Goal: Information Seeking & Learning: Find specific fact

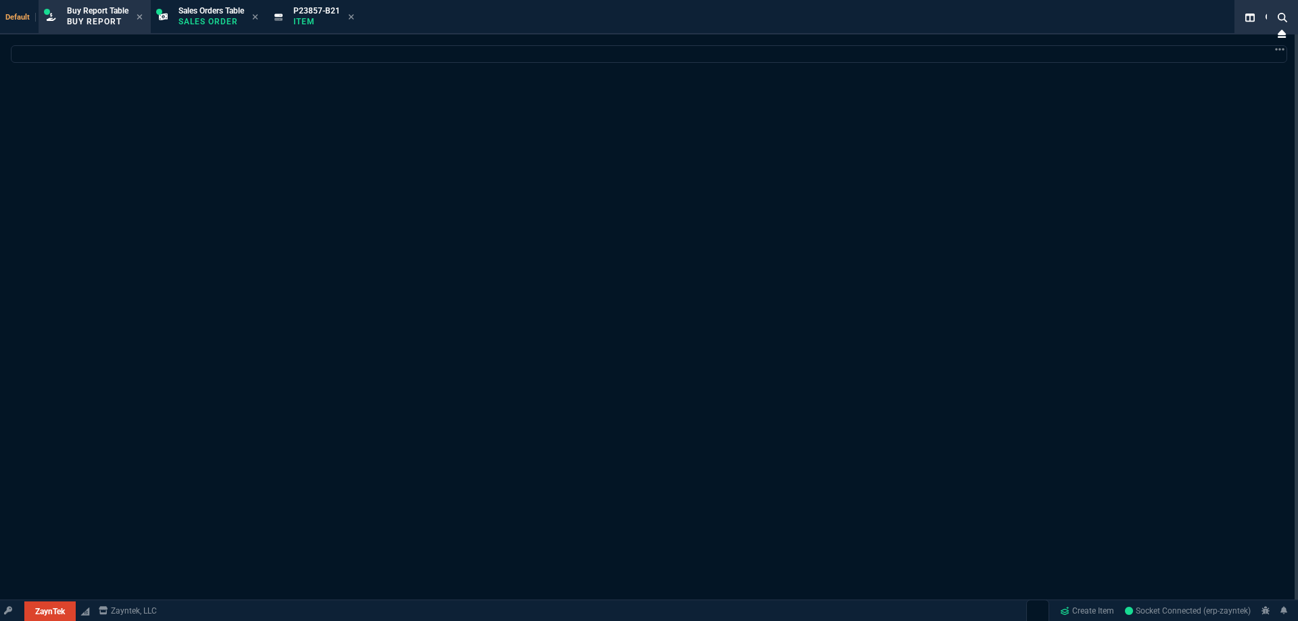
select select "9: OCAM"
select select
click at [308, 20] on p "Item" at bounding box center [316, 21] width 47 height 11
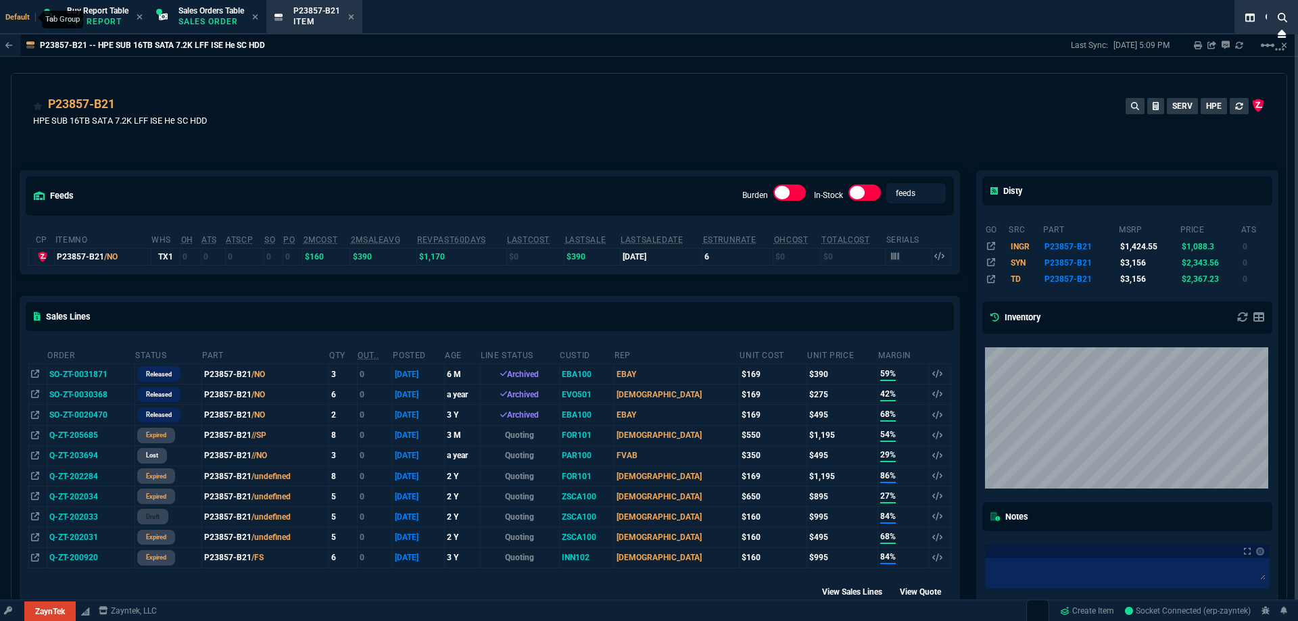
click at [14, 18] on span "Default" at bounding box center [20, 17] width 30 height 9
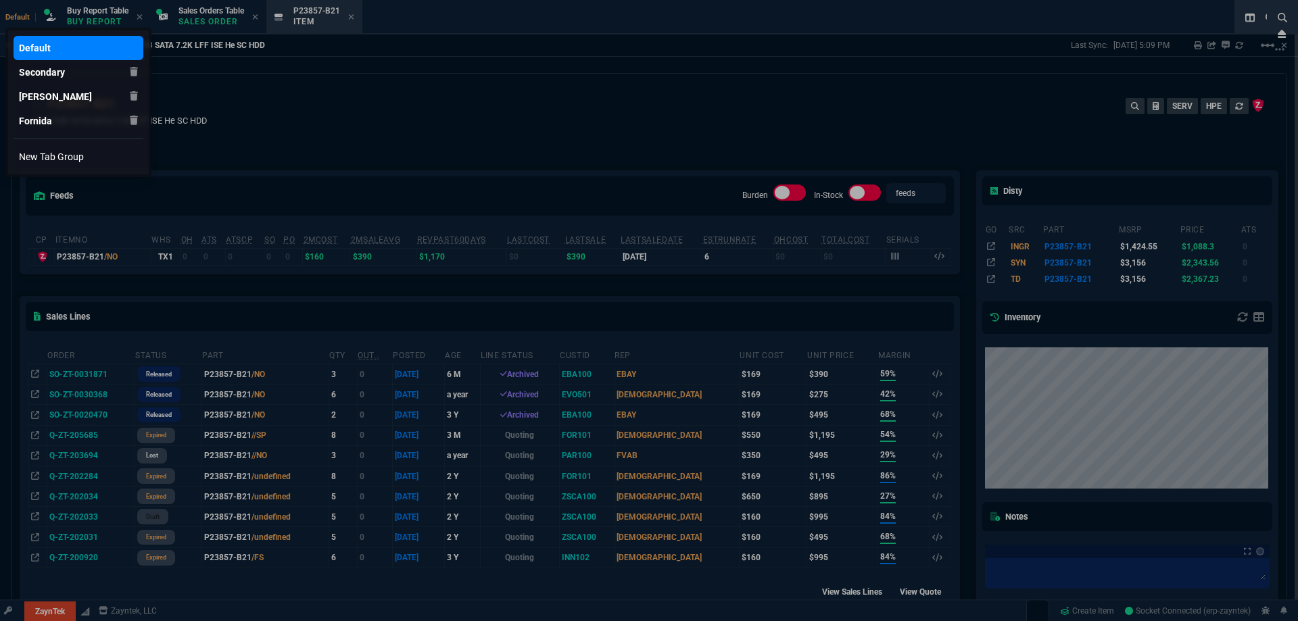
click at [348, 93] on div at bounding box center [649, 310] width 1298 height 621
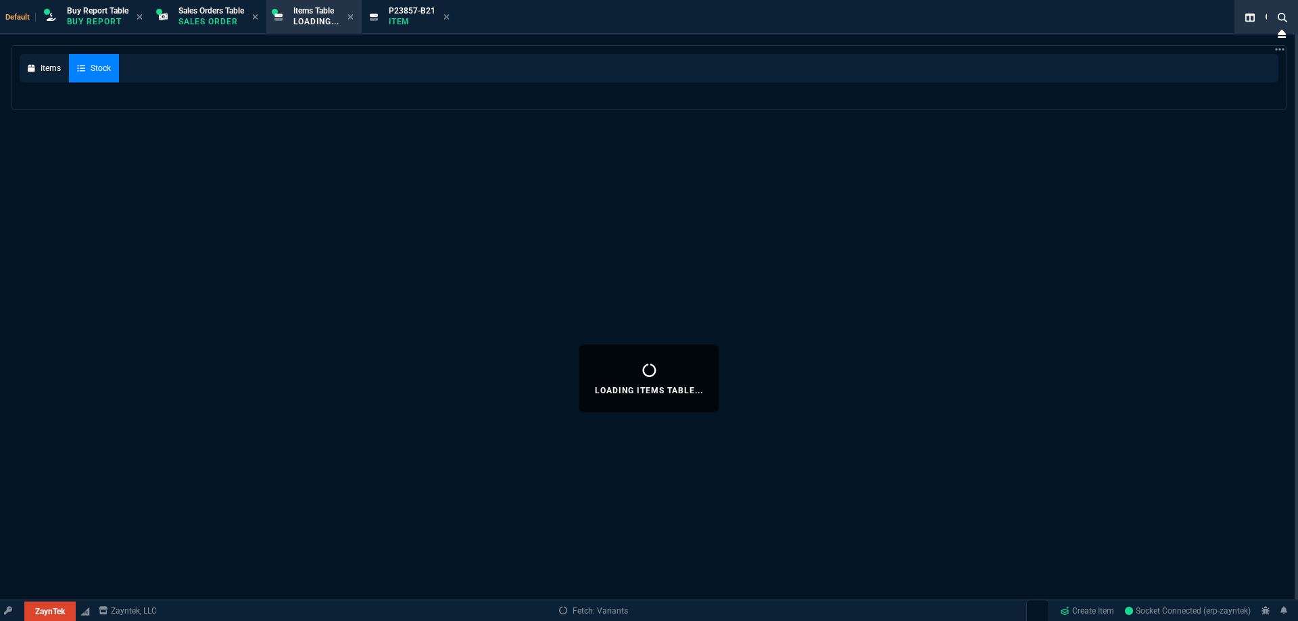
select select
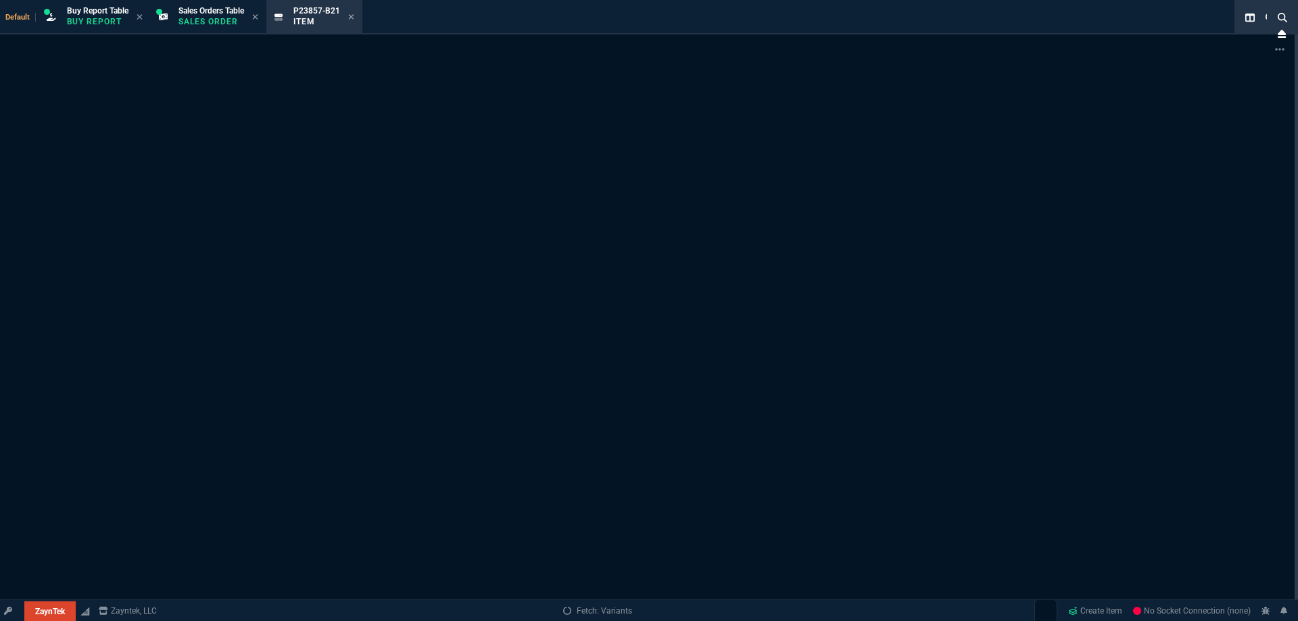
select select "9: OCAM"
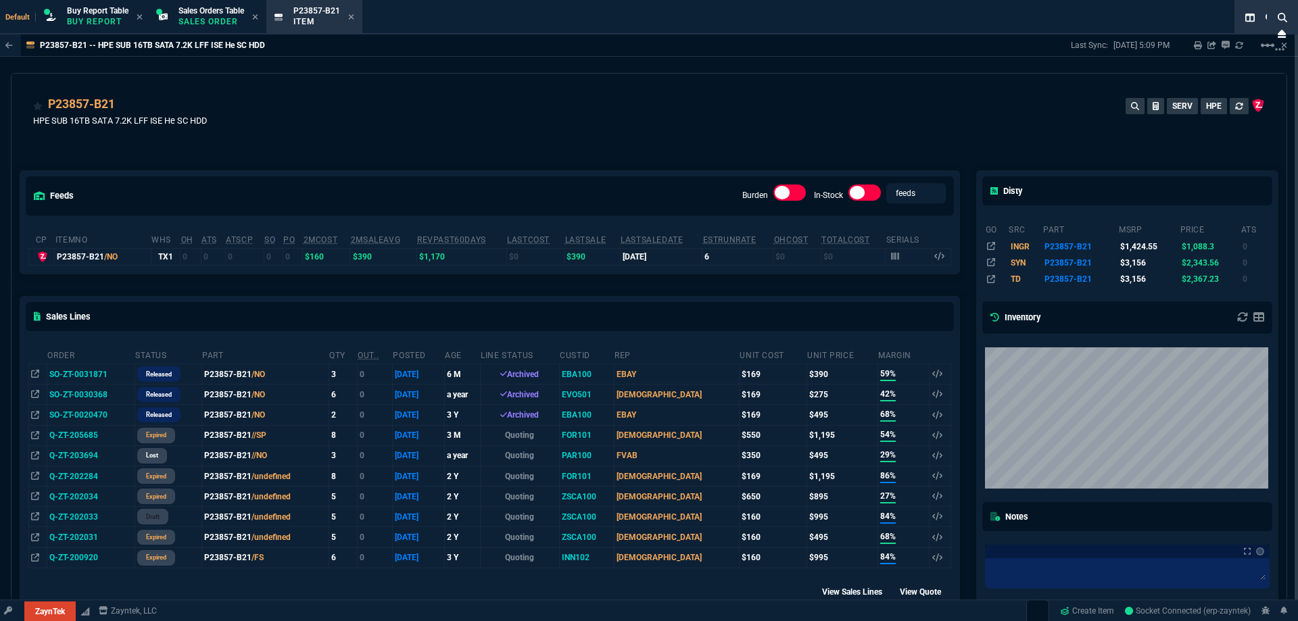
select select
click at [1282, 30] on icon at bounding box center [1282, 33] width 8 height 9
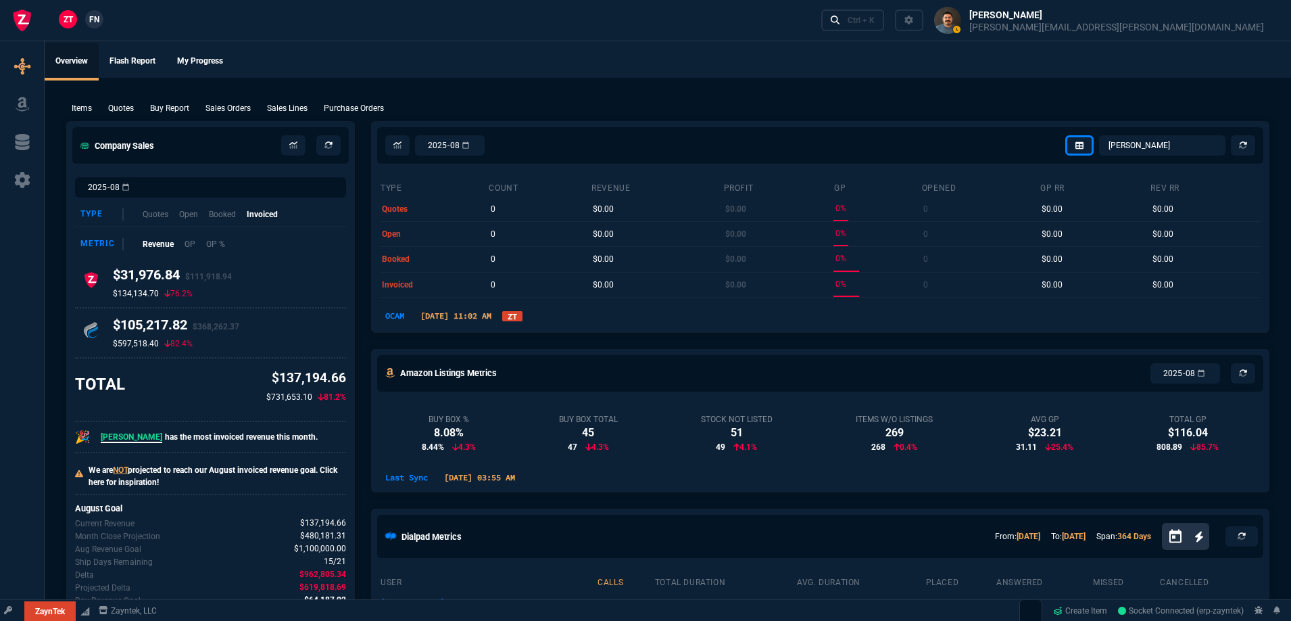
click at [70, 107] on div "Items" at bounding box center [81, 108] width 31 height 12
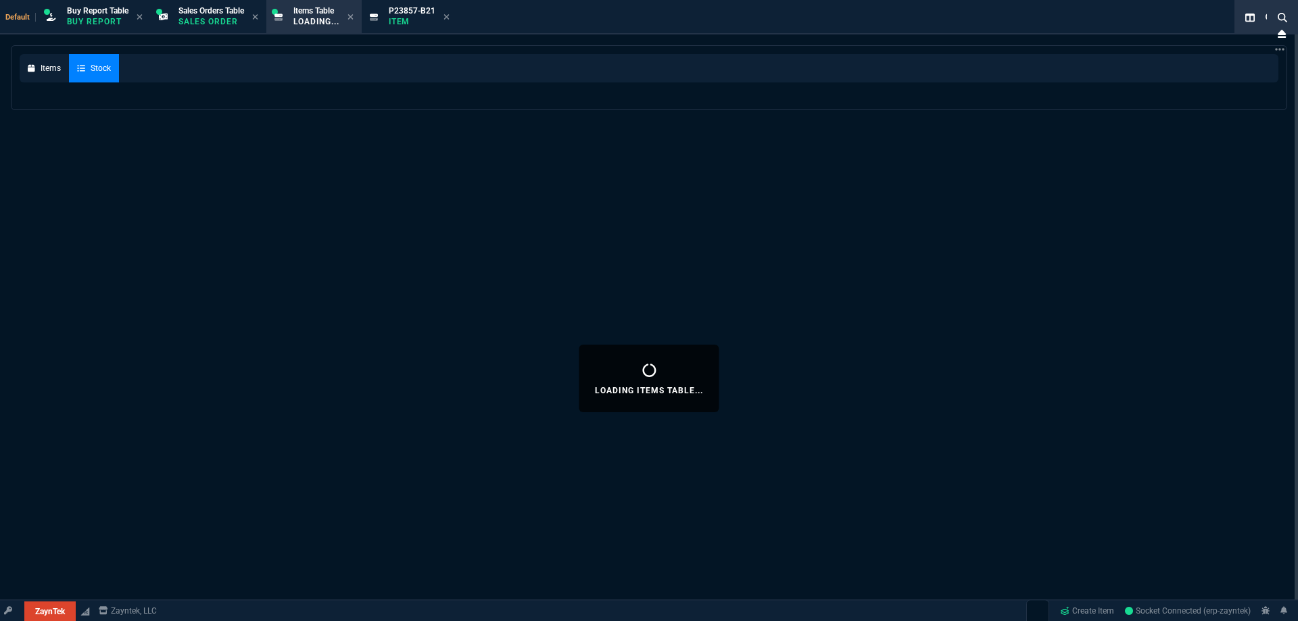
click at [216, 69] on div "Items Stock" at bounding box center [649, 68] width 1259 height 28
click at [48, 72] on link "Items" at bounding box center [44, 68] width 49 height 28
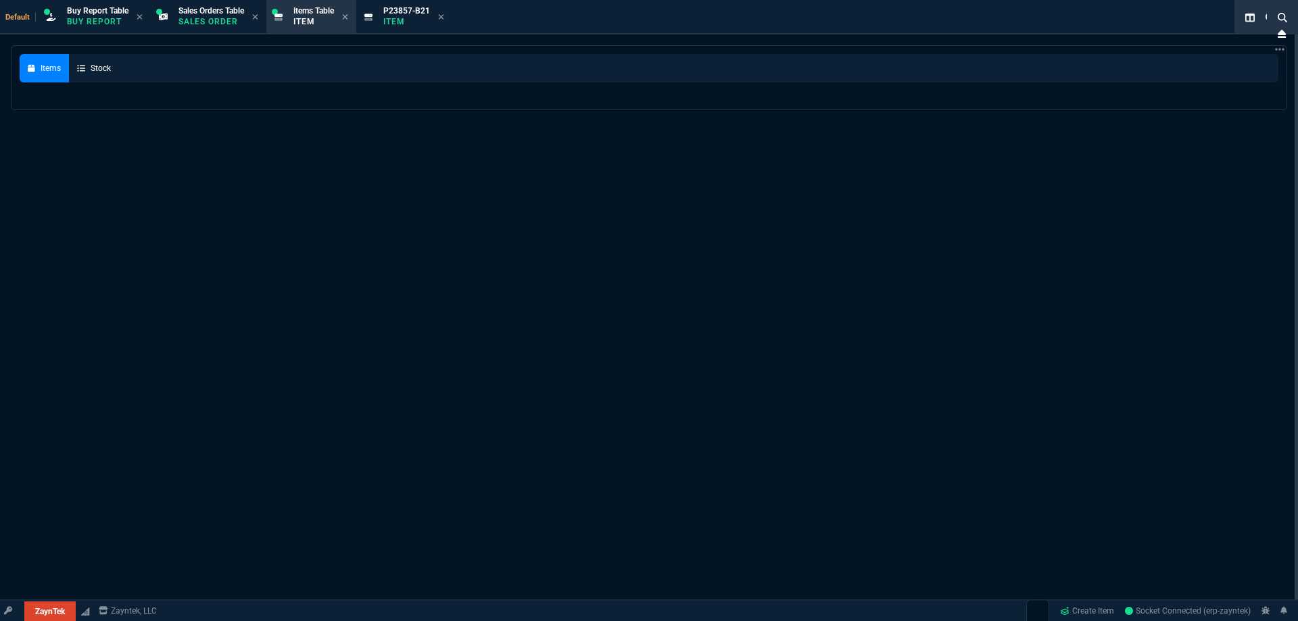
click at [0, 0] on link "Fornida" at bounding box center [0, 0] width 0 height 0
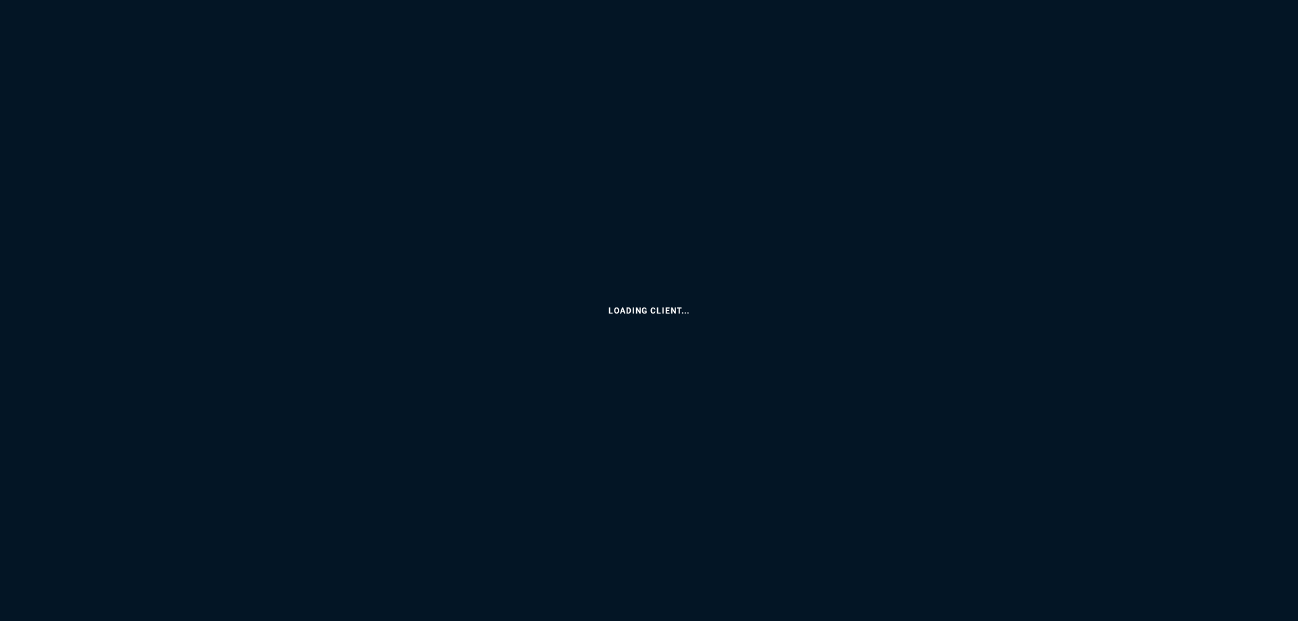
select select "9: OCAM"
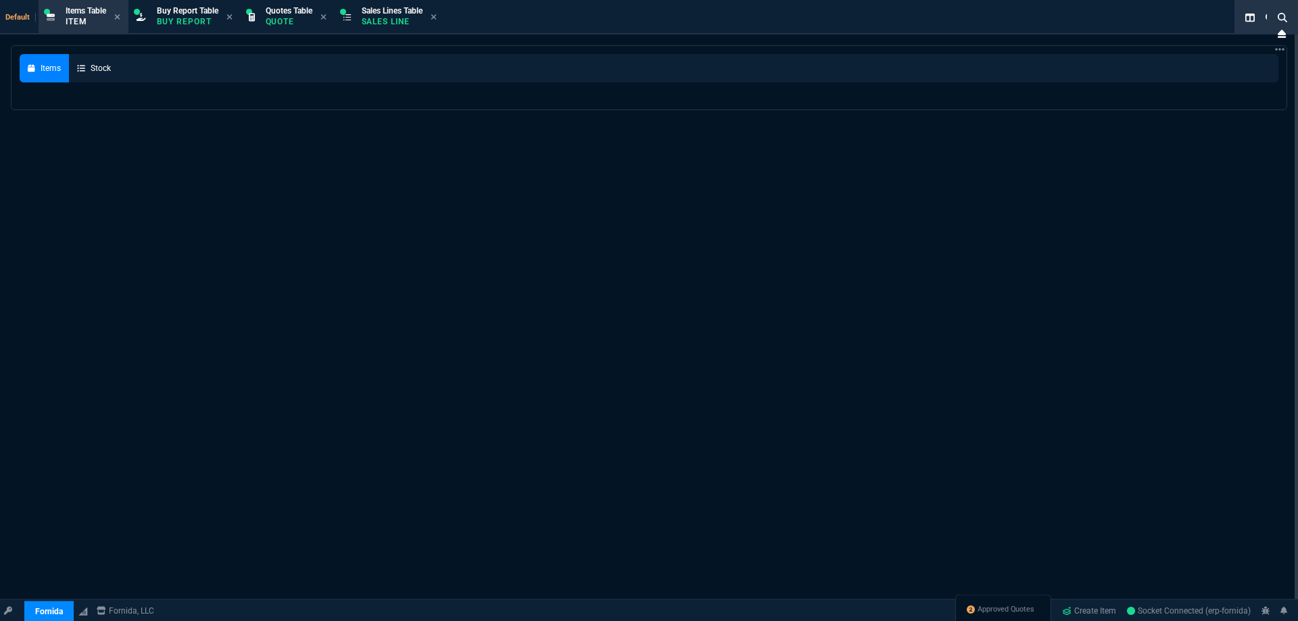
select select
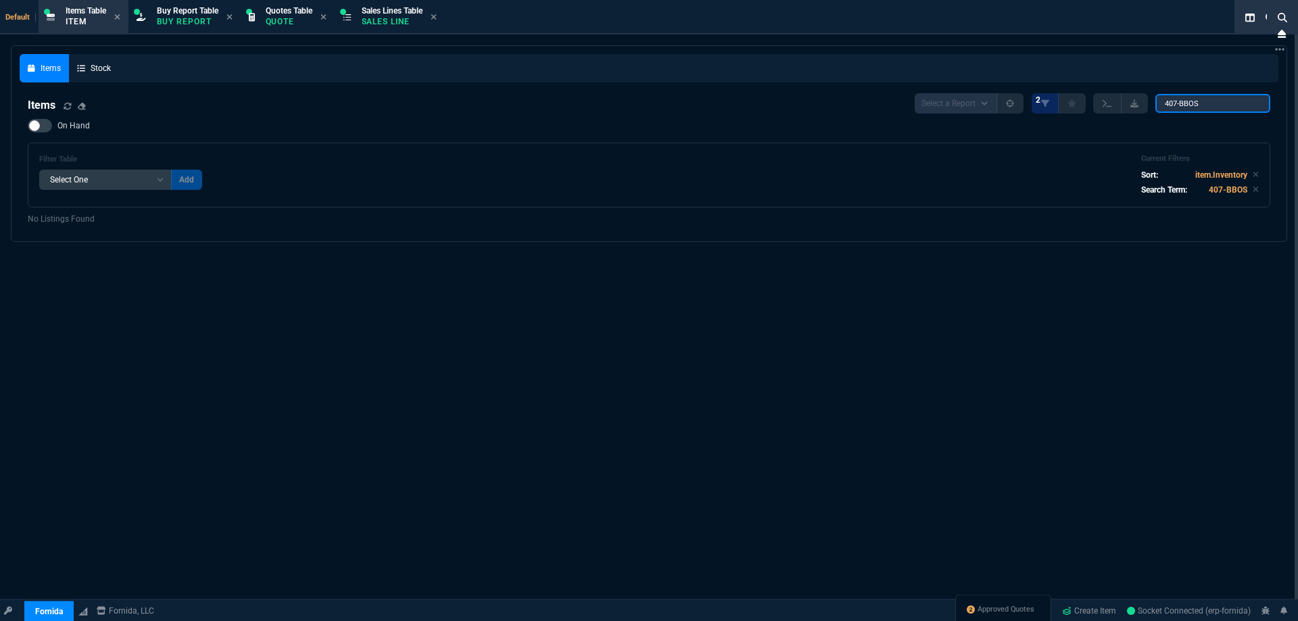
drag, startPoint x: 1189, startPoint y: 101, endPoint x: 861, endPoint y: 33, distance: 334.3
click at [819, 22] on div "Default Items Table Item Buy Report Table Buy Report Quotes Table Quote Sales L…" at bounding box center [649, 333] width 1298 height 667
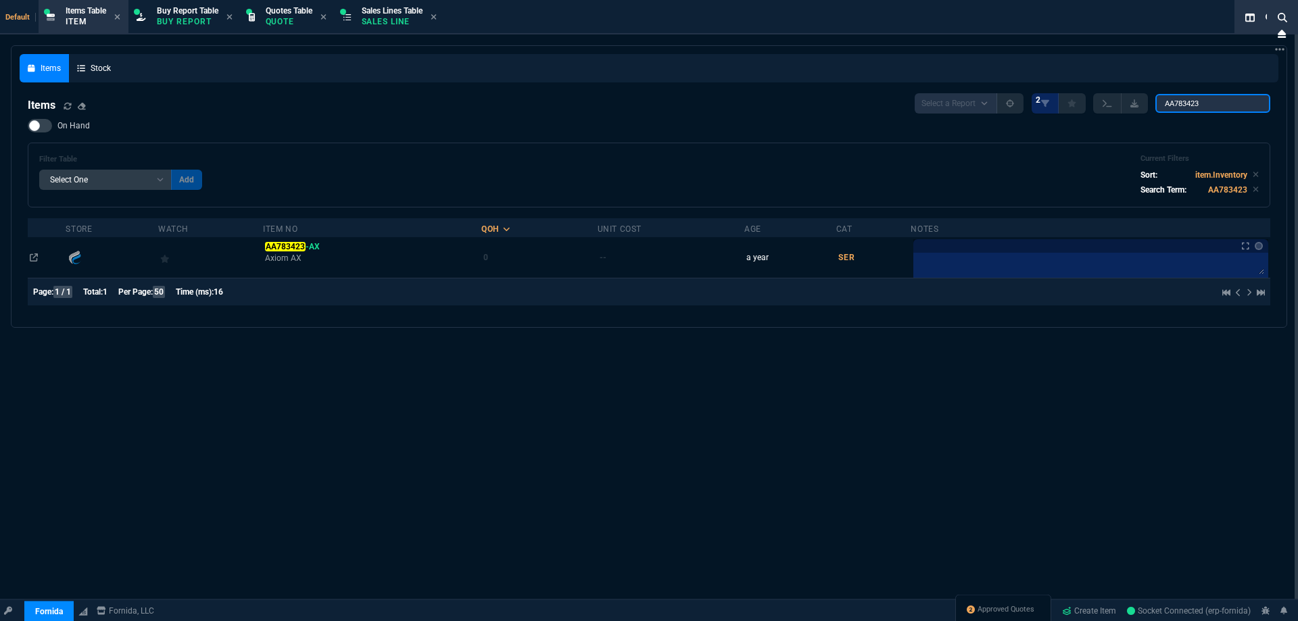
type input "AA783423"
click at [67, 126] on span "On Hand" at bounding box center [73, 125] width 32 height 11
click at [28, 126] on input "On Hand" at bounding box center [27, 126] width 1 height 1
checkbox input "true"
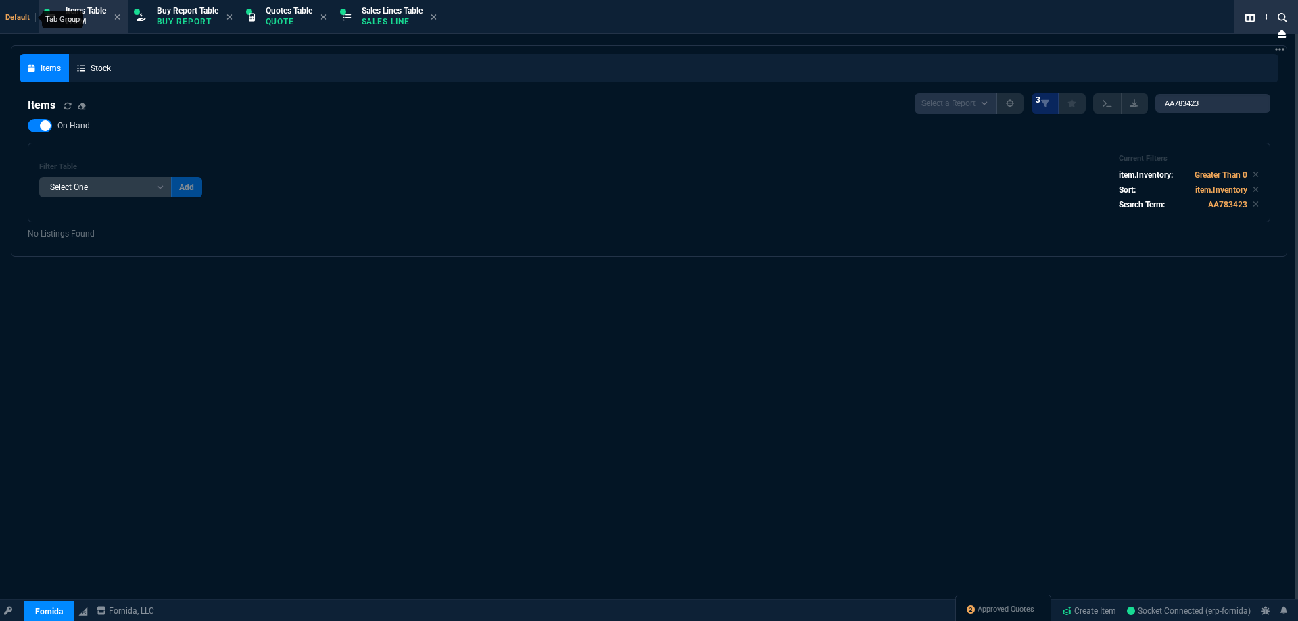
click at [19, 15] on span "Default" at bounding box center [20, 17] width 30 height 9
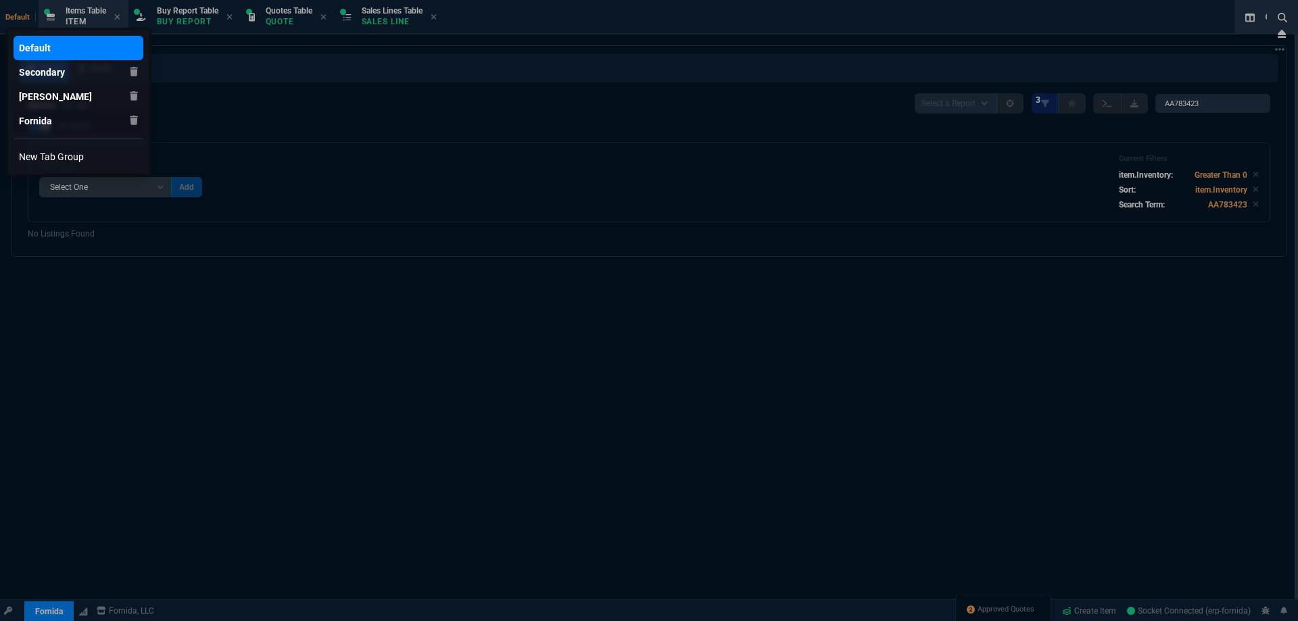
click at [24, 55] on div "Fornida" at bounding box center [35, 48] width 32 height 14
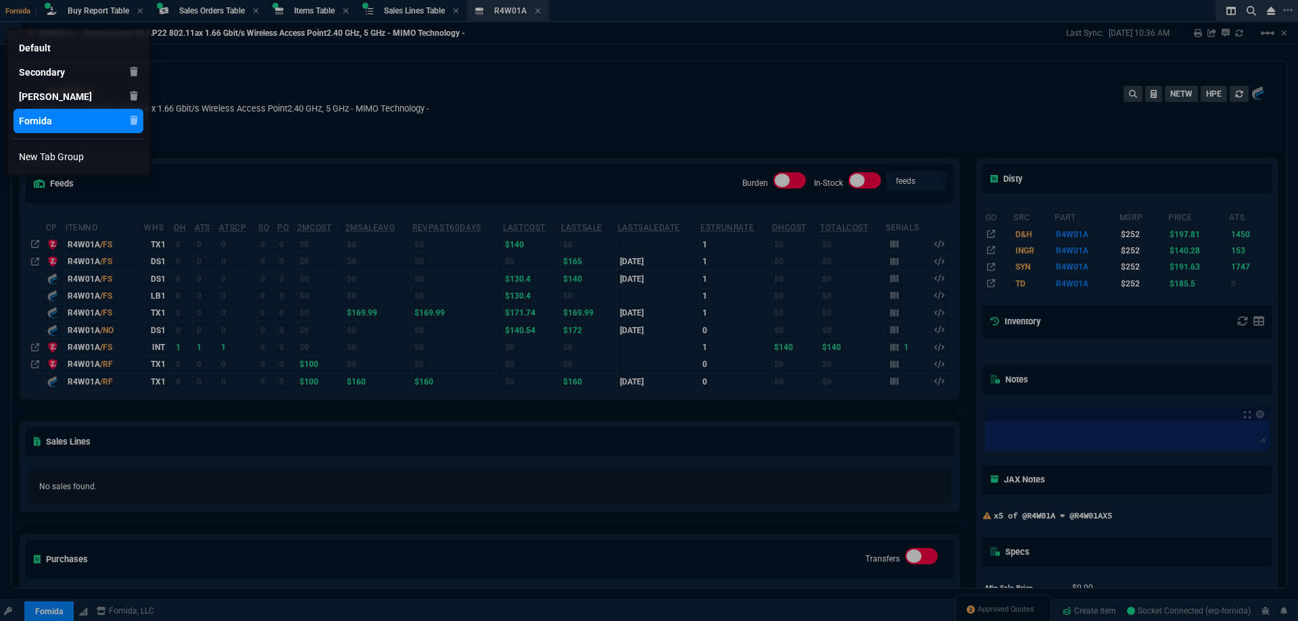
drag, startPoint x: 518, startPoint y: 57, endPoint x: 518, endPoint y: 45, distance: 11.5
click at [518, 57] on div at bounding box center [649, 310] width 1298 height 621
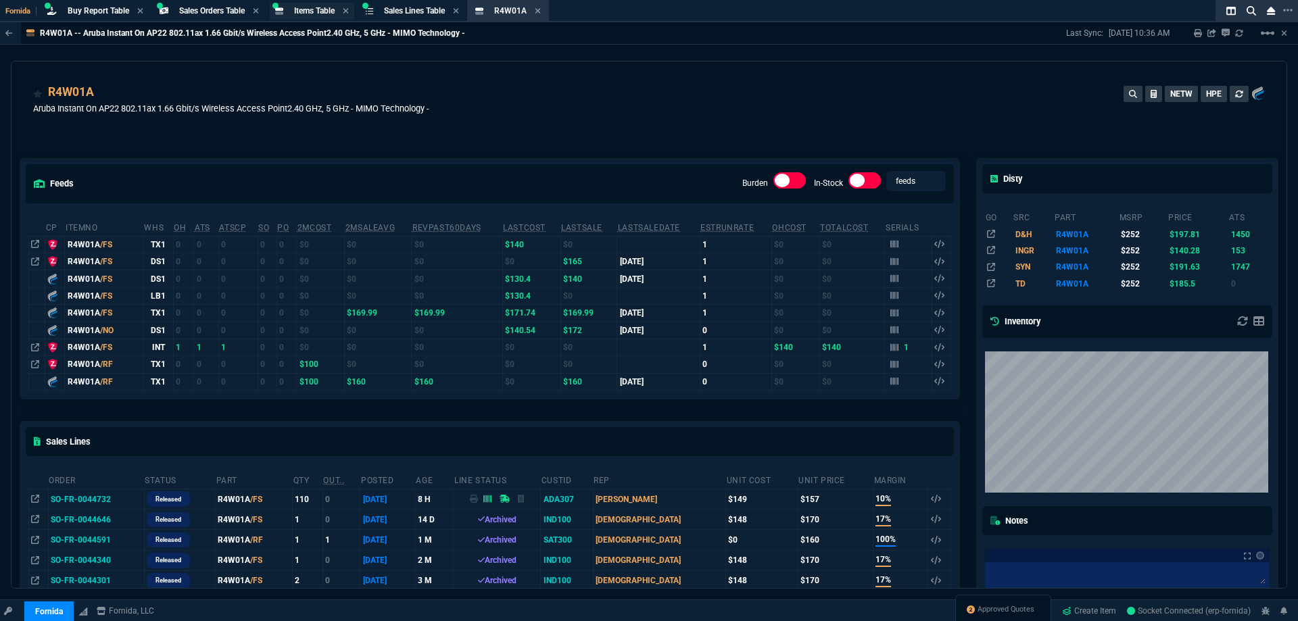
click at [298, 5] on div "Items Table Item" at bounding box center [312, 11] width 85 height 17
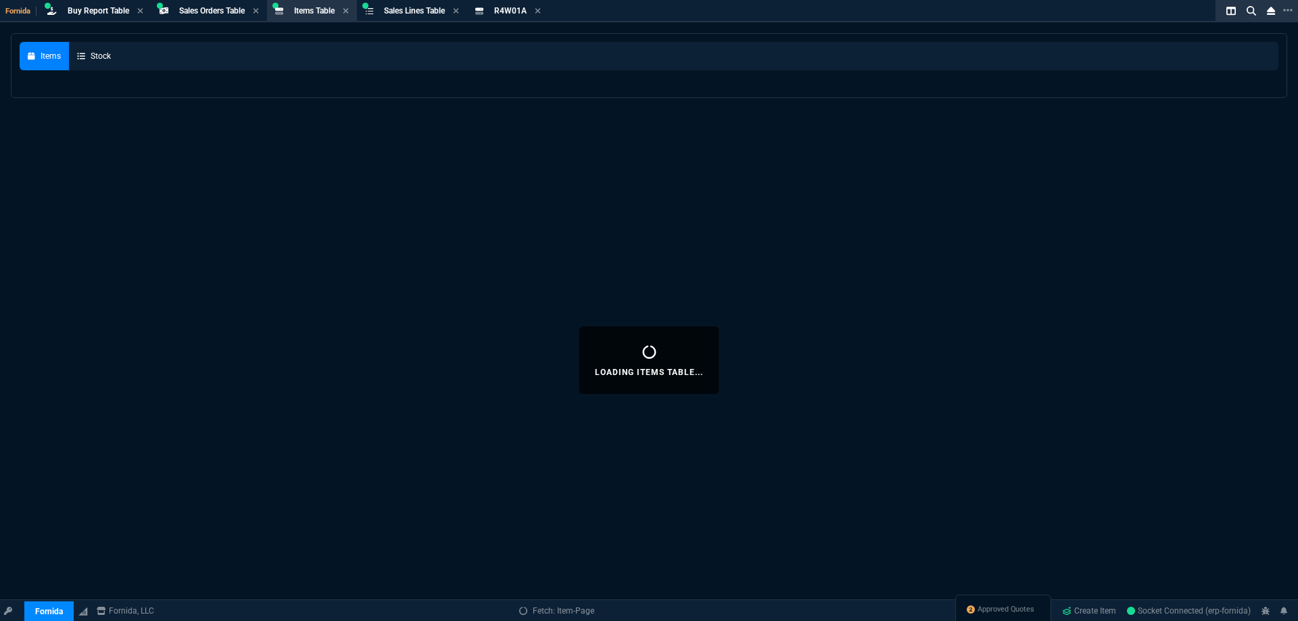
select select
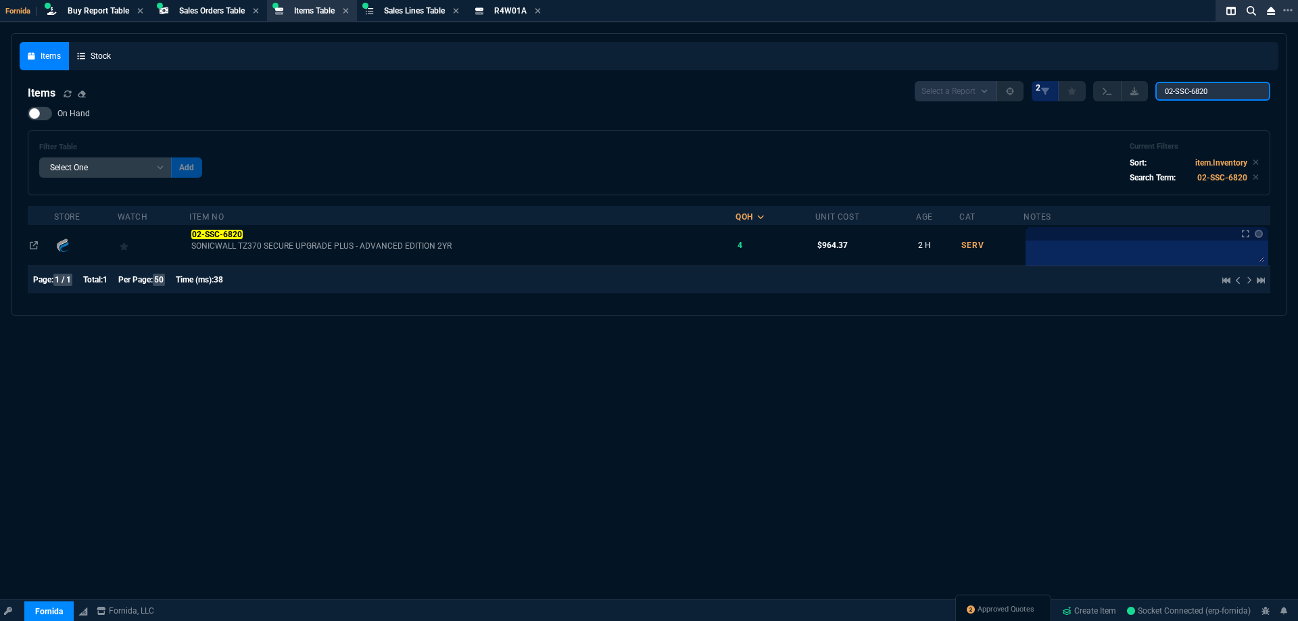
drag, startPoint x: 1208, startPoint y: 85, endPoint x: 1022, endPoint y: 65, distance: 187.6
click at [1050, 66] on div "Items Stock Items Select a Report NEW QUERY 2 02-SSC-6820 On Hand Filter Table …" at bounding box center [649, 174] width 1259 height 265
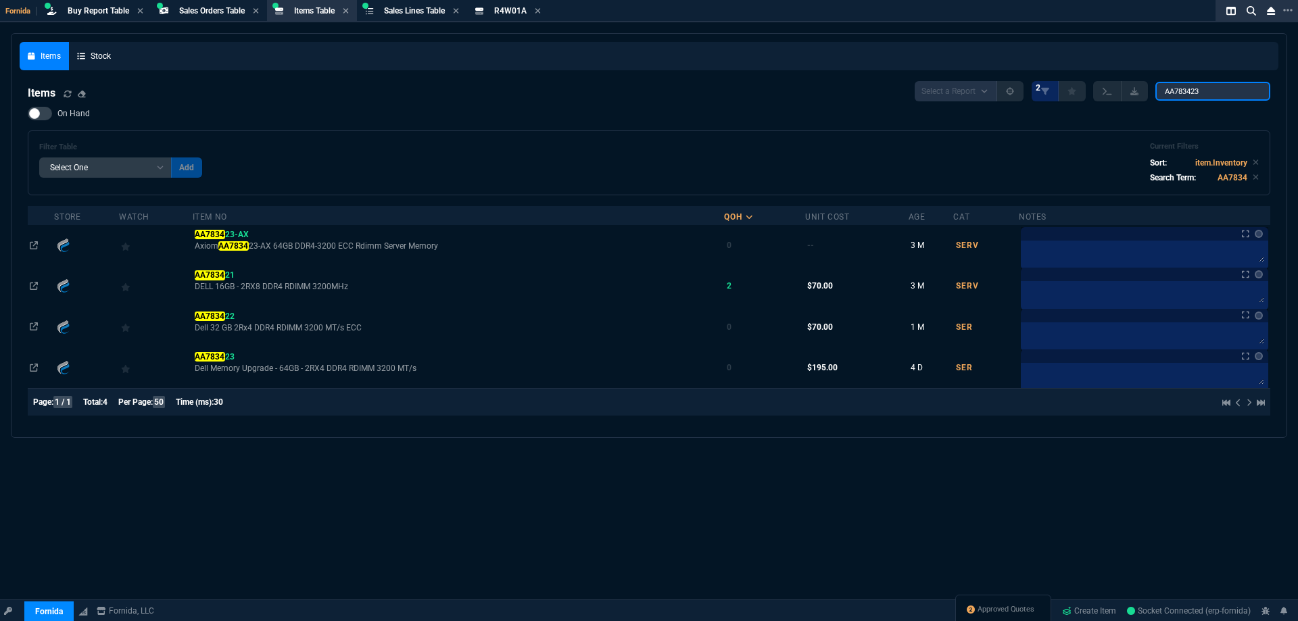
type input "AA783423"
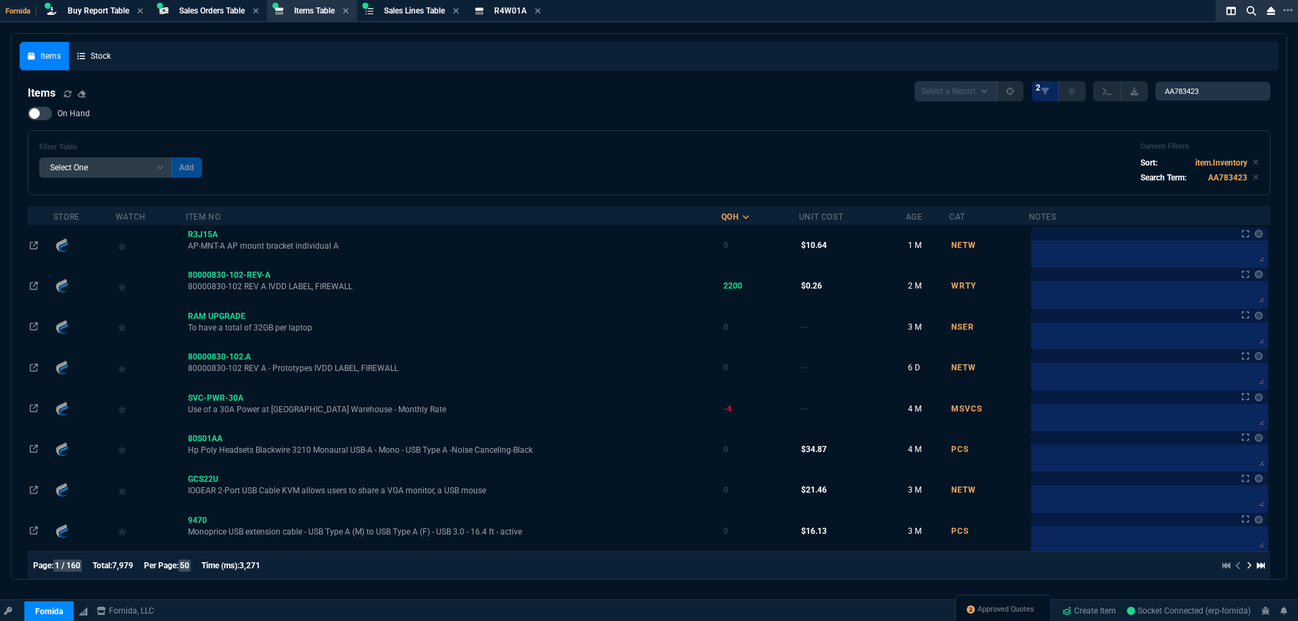
click at [63, 101] on div "Items" at bounding box center [60, 93] width 64 height 16
click at [61, 113] on span "On Hand" at bounding box center [73, 113] width 32 height 11
click at [28, 114] on input "On Hand" at bounding box center [27, 114] width 1 height 1
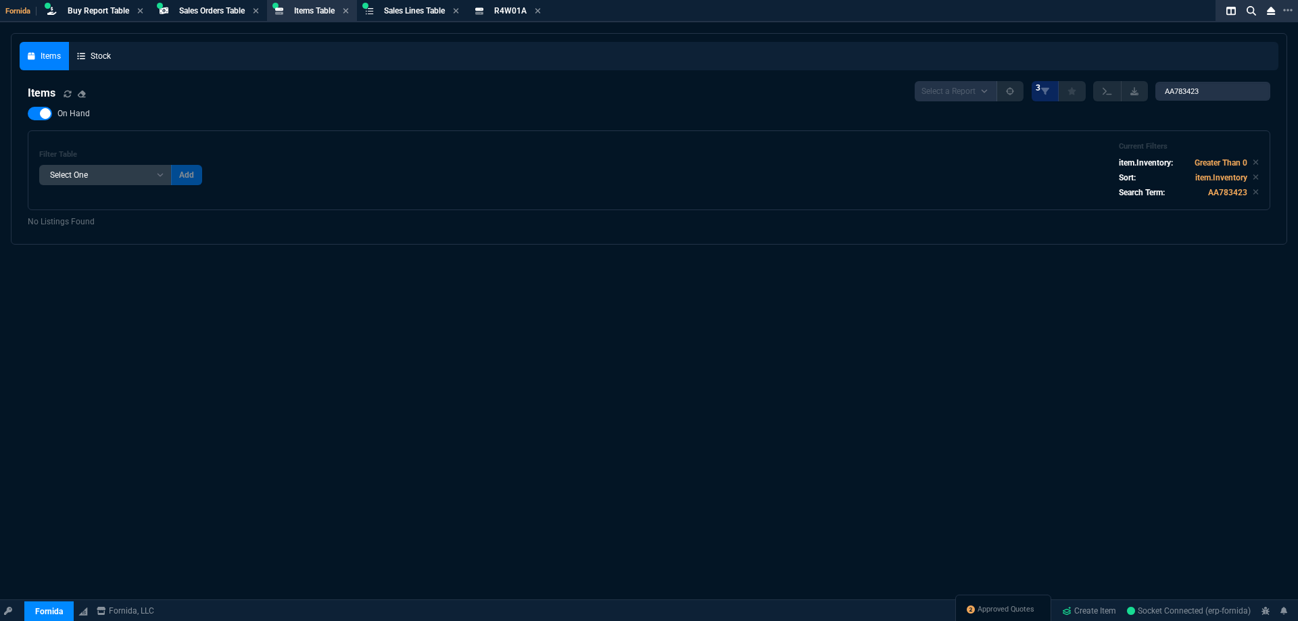
click at [56, 116] on label "On Hand" at bounding box center [66, 114] width 76 height 14
click at [28, 114] on input "On Hand" at bounding box center [27, 114] width 1 height 1
checkbox input "false"
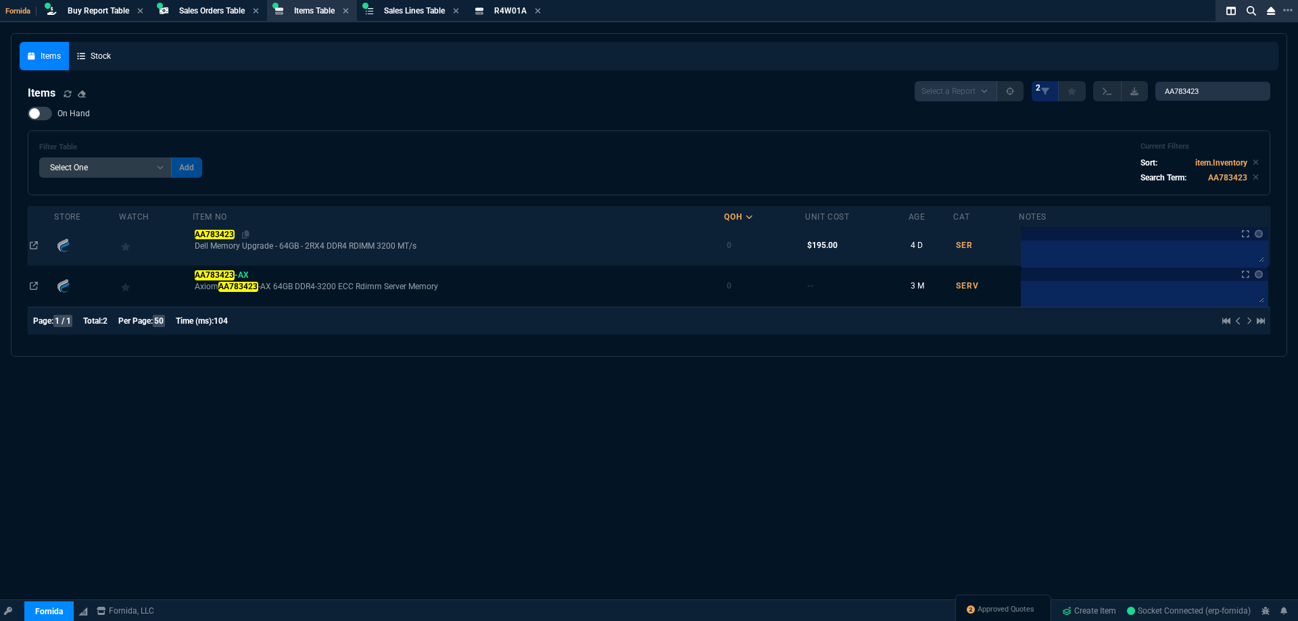
click at [210, 233] on mark "AA783423" at bounding box center [215, 234] width 40 height 9
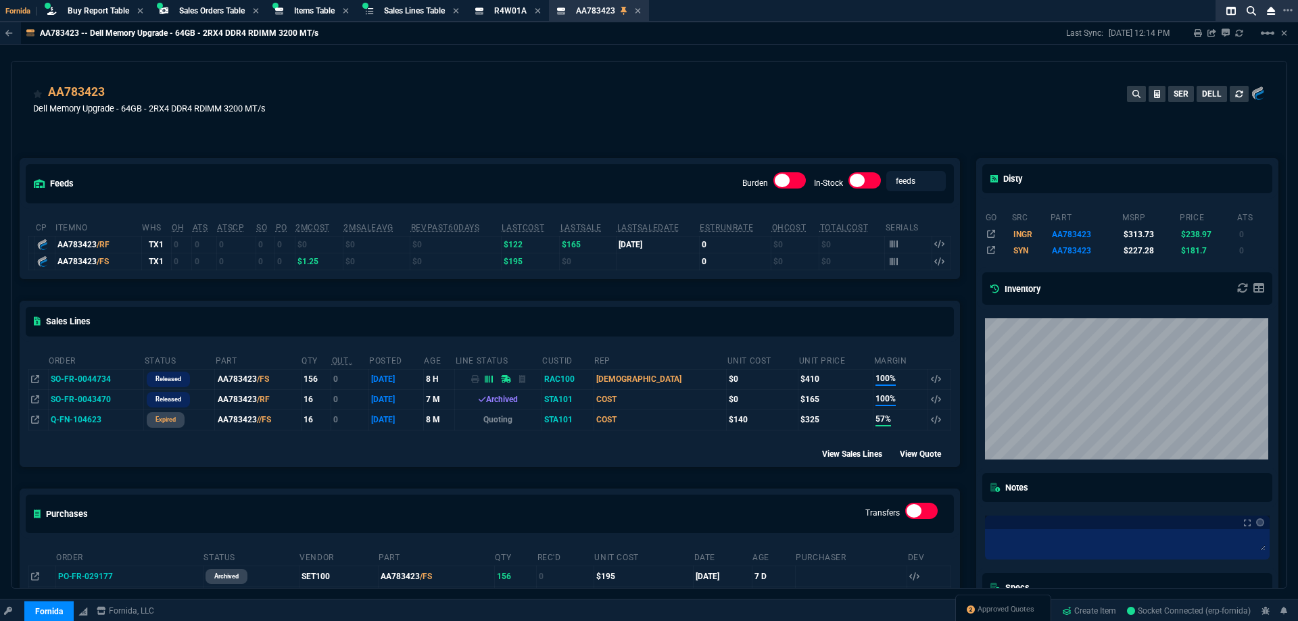
click at [183, 145] on div "feeds Burden In-Stock feeds prices cp ItemNo WHS OH ATS ATSCP SO PO 2MCost 2MSa…" at bounding box center [489, 425] width 957 height 594
click at [113, 92] on icon at bounding box center [113, 93] width 7 height 8
click at [41, 127] on icon at bounding box center [42, 124] width 7 height 8
drag, startPoint x: 114, startPoint y: 95, endPoint x: 876, endPoint y: 163, distance: 765.6
click at [115, 95] on icon at bounding box center [113, 93] width 7 height 8
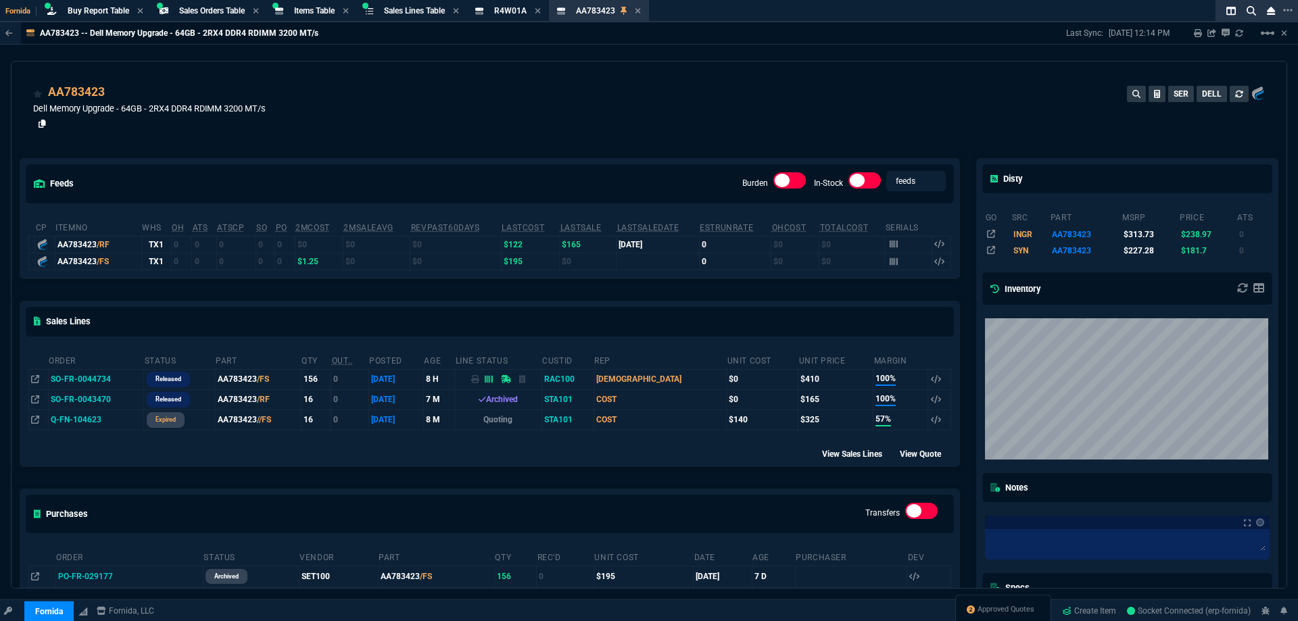
click at [41, 126] on icon at bounding box center [42, 124] width 7 height 8
